Goal: Browse casually

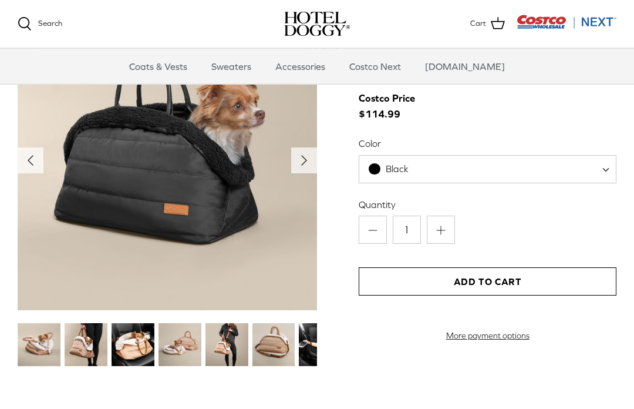
scroll to position [1162, 0]
click at [131, 344] on img at bounding box center [133, 344] width 43 height 43
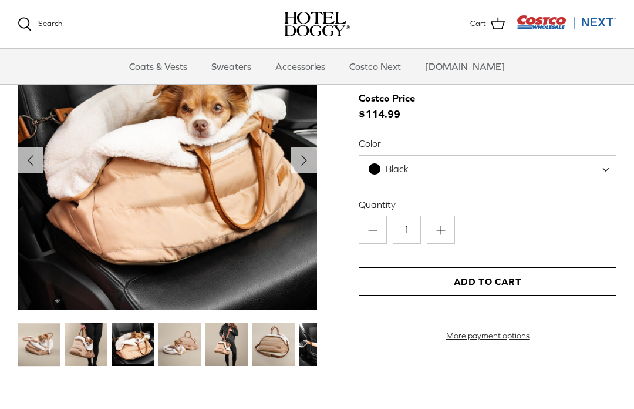
click at [302, 145] on img at bounding box center [167, 160] width 299 height 299
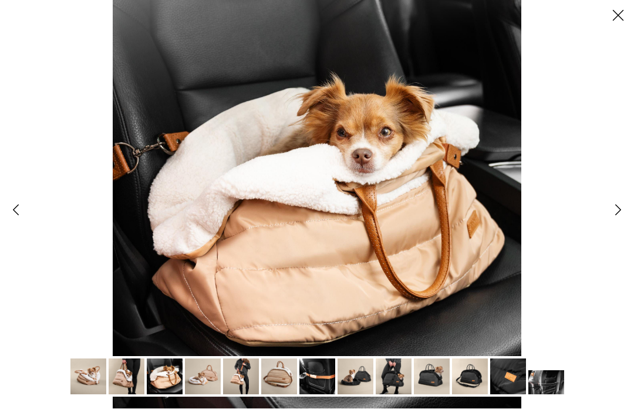
click at [625, 205] on icon "Right" at bounding box center [618, 210] width 20 height 20
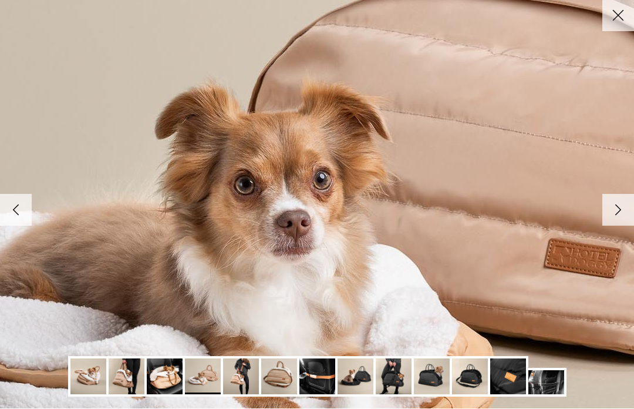
click at [612, 207] on icon "Right" at bounding box center [618, 210] width 20 height 20
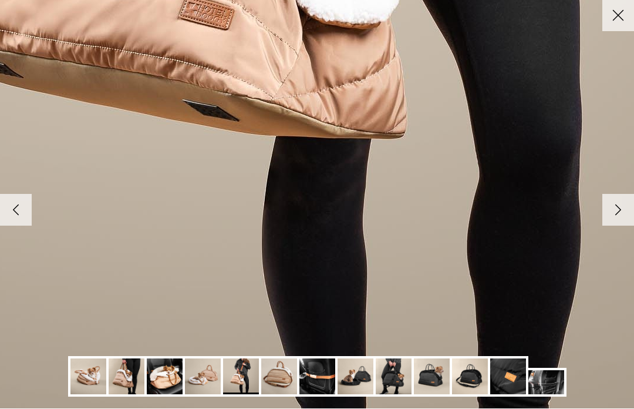
click at [318, 380] on img at bounding box center [317, 377] width 36 height 36
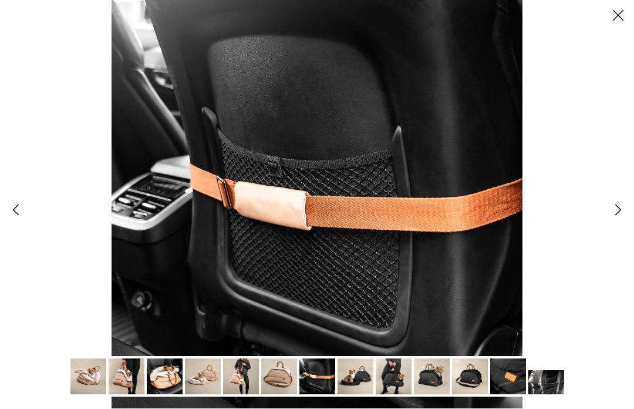
click at [362, 370] on img at bounding box center [355, 377] width 36 height 36
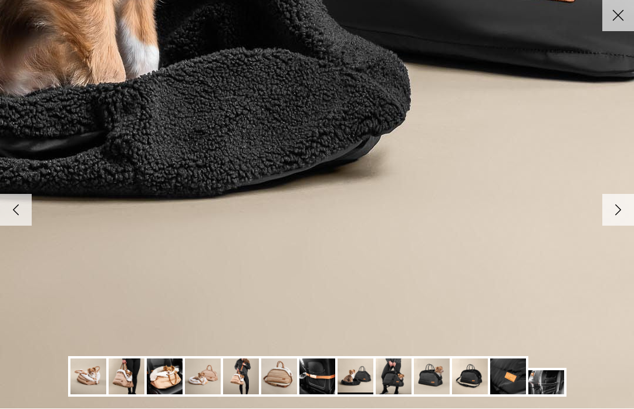
click at [403, 364] on img at bounding box center [394, 377] width 36 height 36
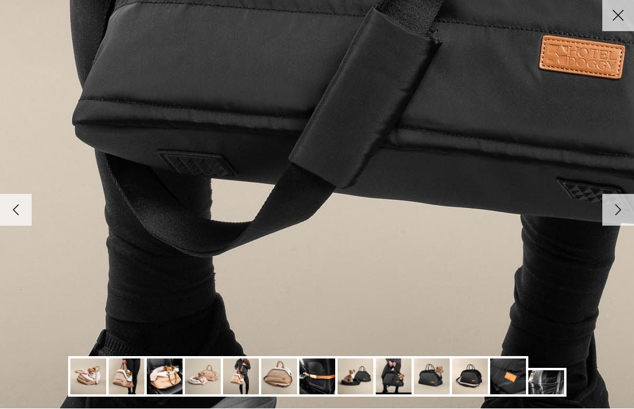
click at [169, 372] on img at bounding box center [165, 377] width 36 height 36
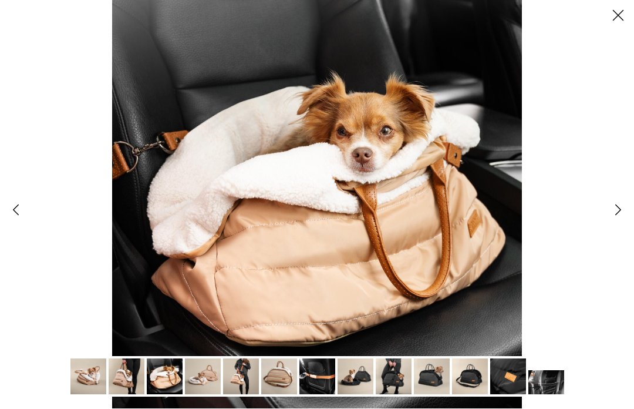
click at [209, 377] on img at bounding box center [203, 377] width 36 height 36
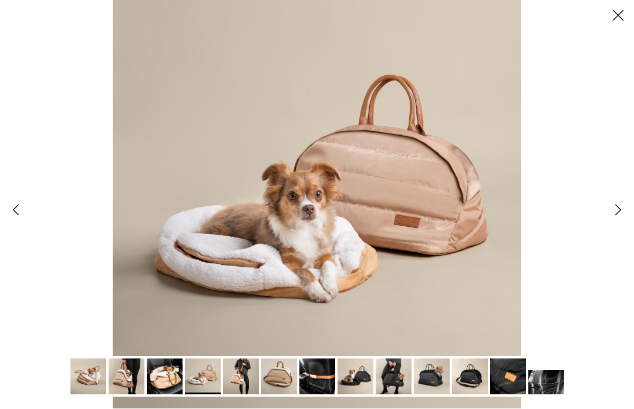
click at [611, 15] on icon "Close" at bounding box center [618, 16] width 20 height 20
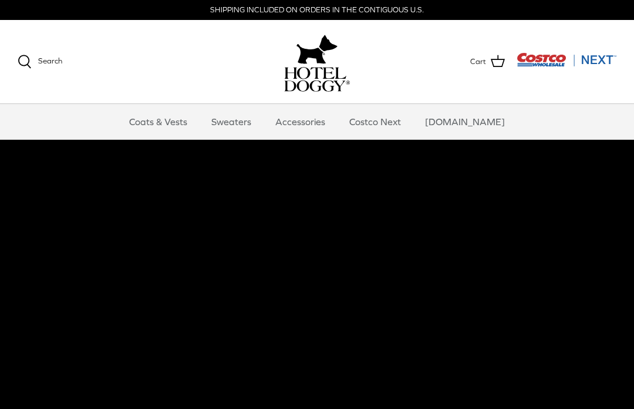
click at [355, 307] on video at bounding box center [317, 345] width 634 height 411
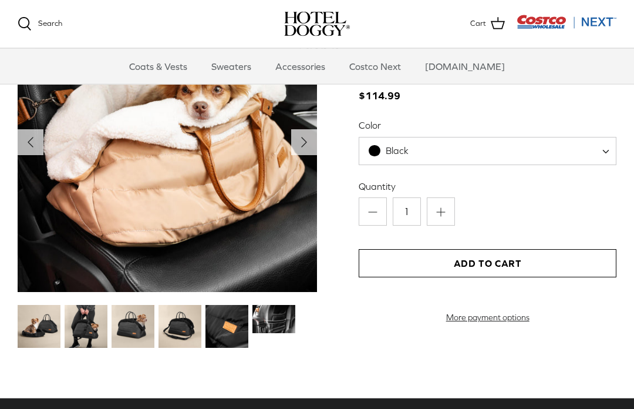
scroll to position [1180, 0]
click at [220, 322] on img at bounding box center [226, 326] width 43 height 43
click at [225, 328] on img at bounding box center [226, 326] width 43 height 43
click at [227, 319] on img at bounding box center [226, 326] width 43 height 43
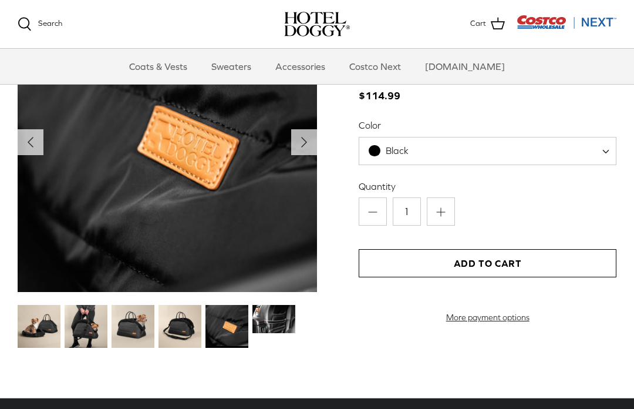
click at [271, 305] on img at bounding box center [273, 319] width 43 height 29
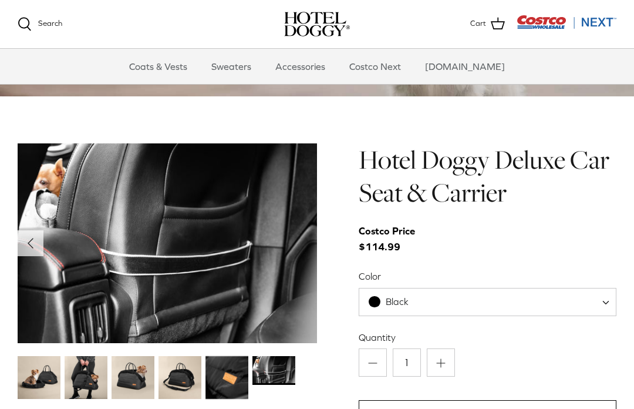
scroll to position [1028, 0]
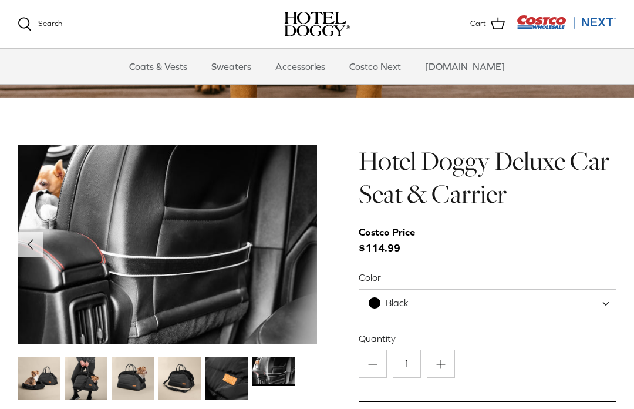
click at [130, 376] on img at bounding box center [133, 378] width 43 height 43
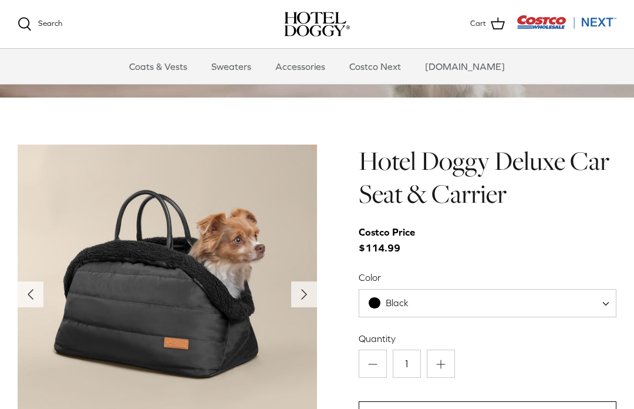
click at [39, 292] on icon "Left" at bounding box center [30, 294] width 19 height 19
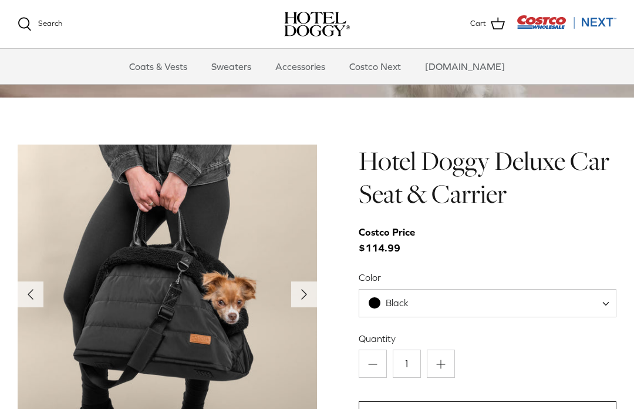
click at [35, 292] on icon "Left" at bounding box center [30, 294] width 19 height 19
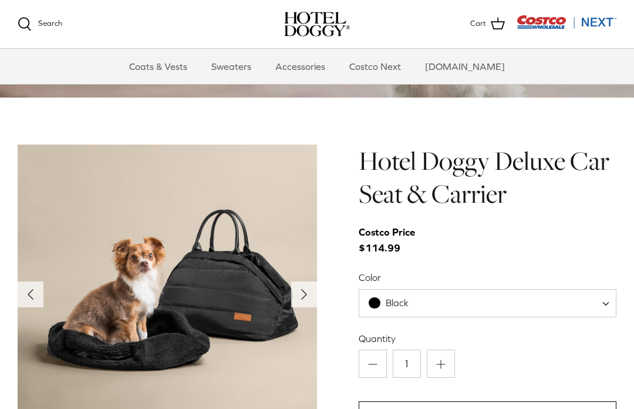
click at [35, 291] on icon "Left" at bounding box center [30, 294] width 19 height 19
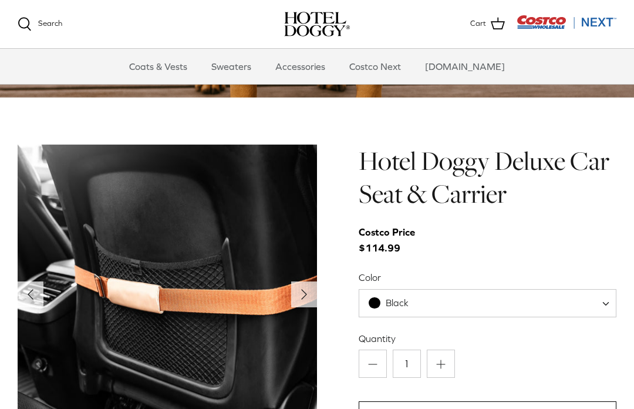
click at [33, 291] on polyline "Previous" at bounding box center [30, 293] width 5 height 9
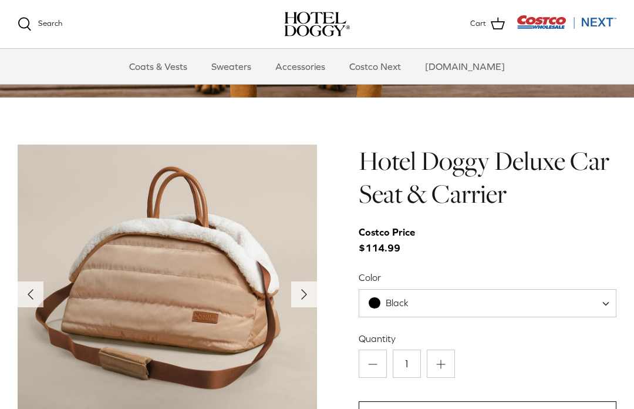
click at [32, 291] on polyline "Previous" at bounding box center [30, 293] width 5 height 9
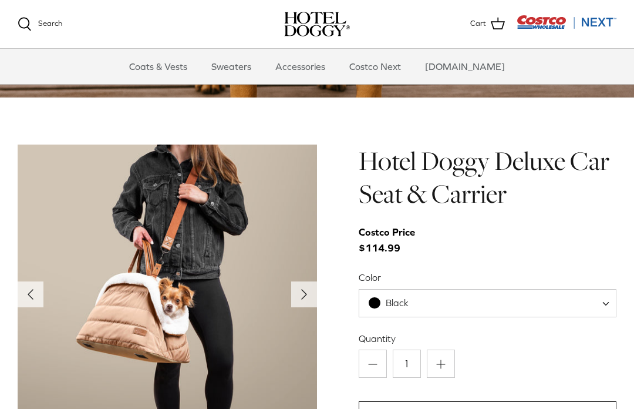
click at [38, 293] on icon "Left" at bounding box center [30, 294] width 19 height 19
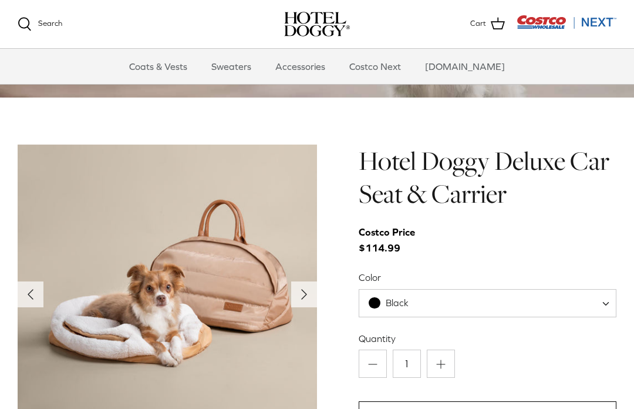
click at [305, 285] on icon "Right" at bounding box center [304, 294] width 19 height 19
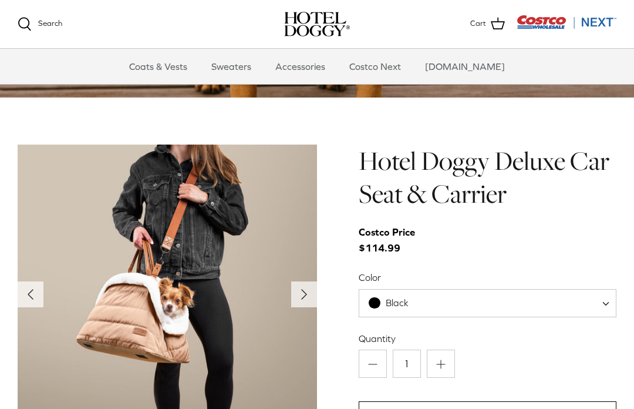
click at [21, 286] on button "Left" at bounding box center [31, 294] width 26 height 26
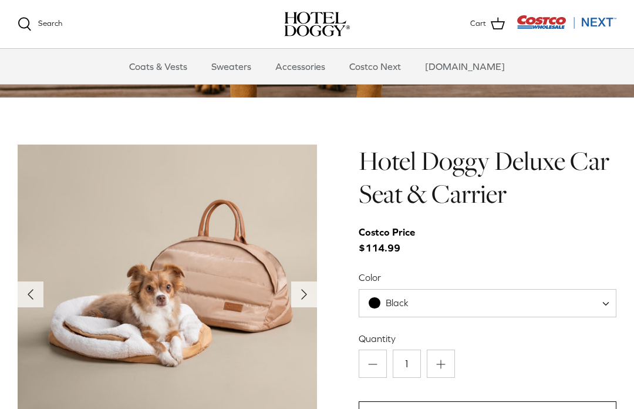
click at [36, 292] on icon "Left" at bounding box center [30, 294] width 19 height 19
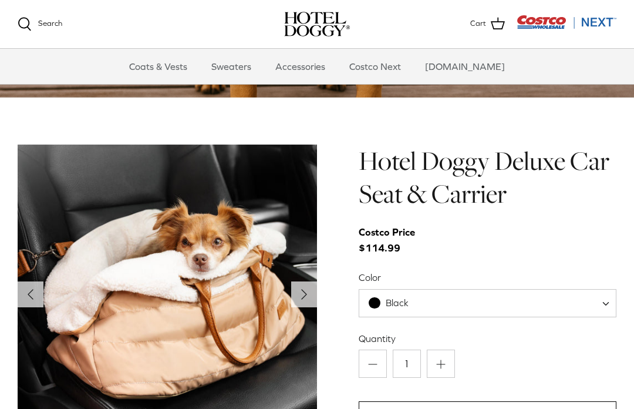
click at [39, 285] on icon "Left" at bounding box center [30, 294] width 19 height 19
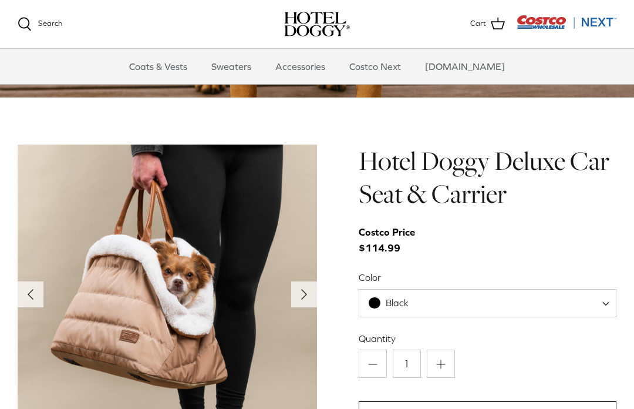
click at [31, 283] on button "Left" at bounding box center [31, 294] width 26 height 26
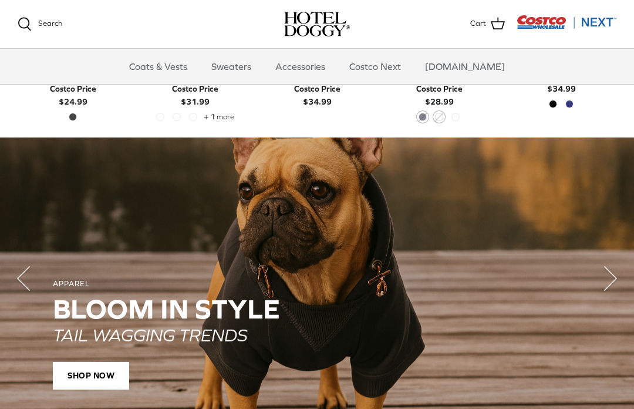
scroll to position [708, 0]
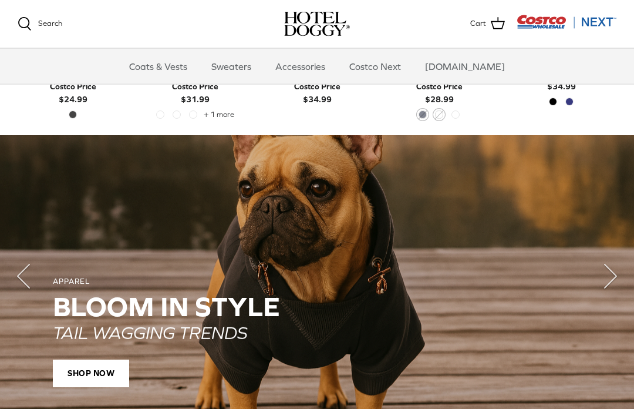
click at [99, 360] on span "SHOP NOW" at bounding box center [91, 374] width 76 height 28
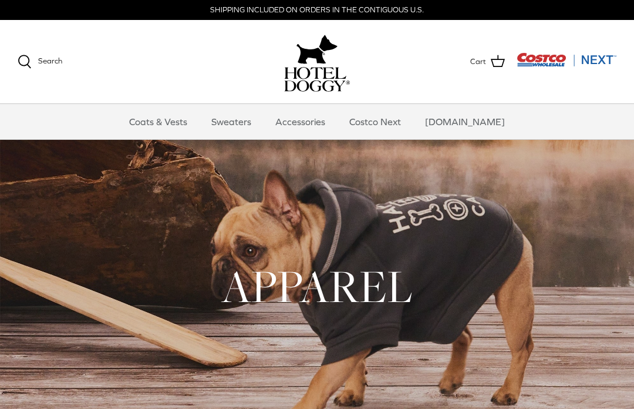
click at [538, 60] on img "Costco Next" at bounding box center [566, 59] width 100 height 15
